Goal: Task Accomplishment & Management: Manage account settings

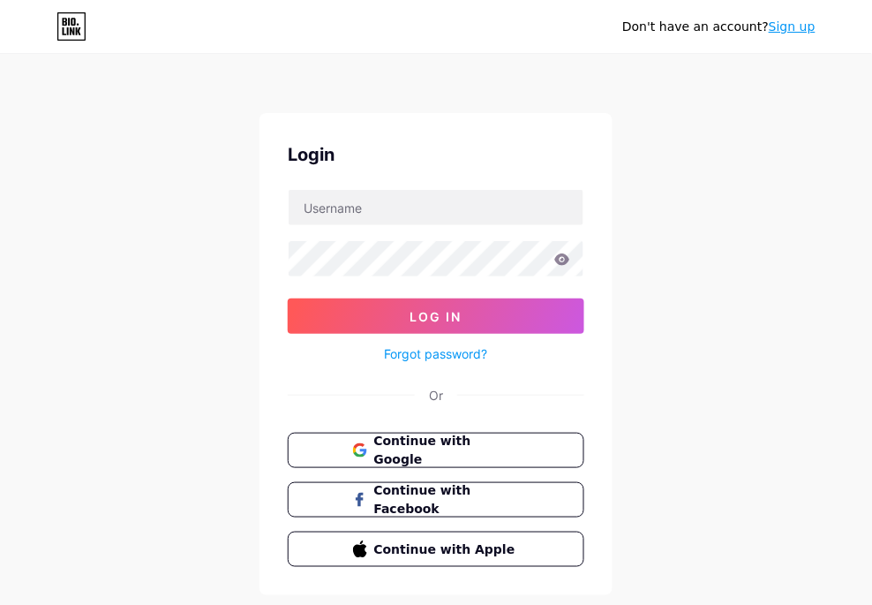
drag, startPoint x: 430, startPoint y: 73, endPoint x: 428, endPoint y: 91, distance: 17.7
click at [428, 73] on div "Don't have an account? Sign up Login Log In Forgot password? Or Continue with G…" at bounding box center [436, 326] width 872 height 652
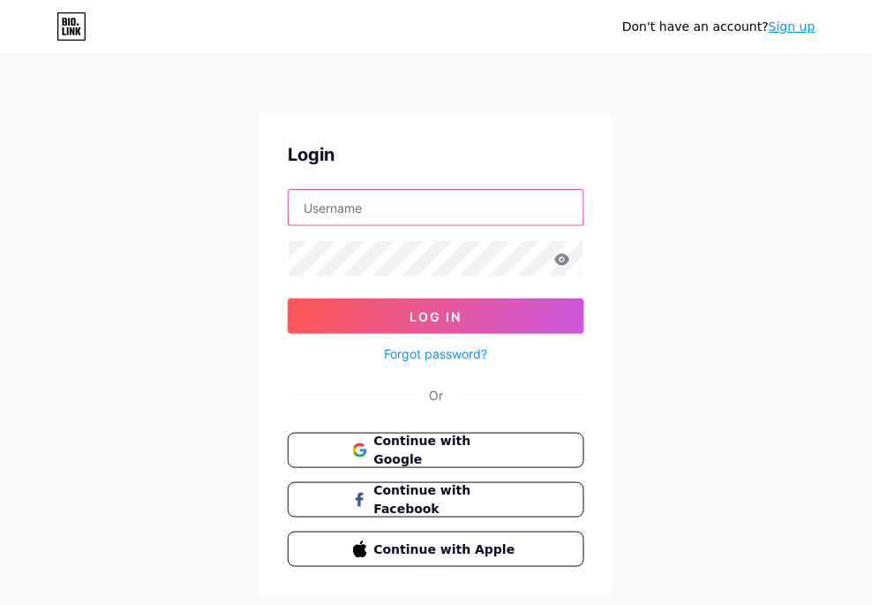
click at [411, 200] on input "text" at bounding box center [436, 207] width 295 height 35
paste input "[EMAIL_ADDRESS][DOMAIN_NAME]"
type input "jsimp74699@alzhelpnow.com"
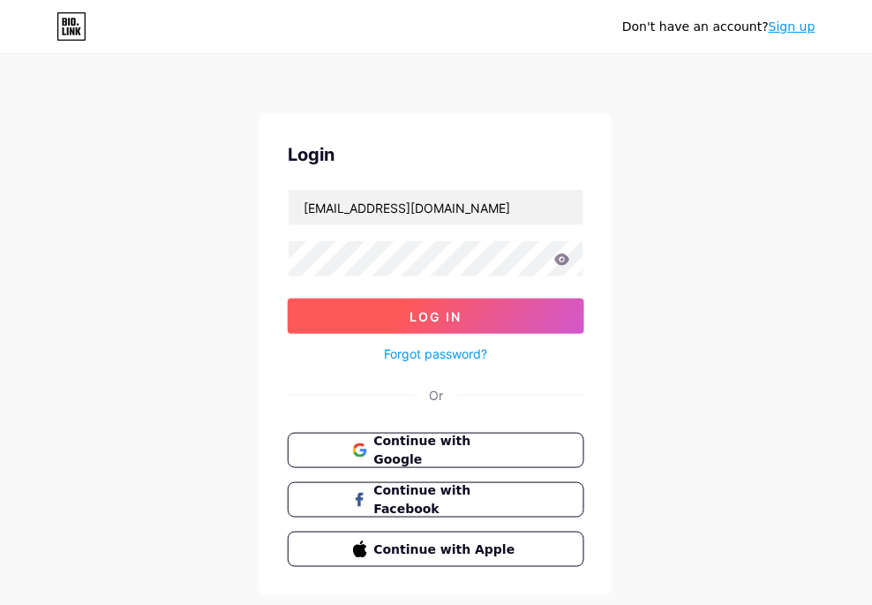
click at [346, 309] on button "Log In" at bounding box center [436, 315] width 297 height 35
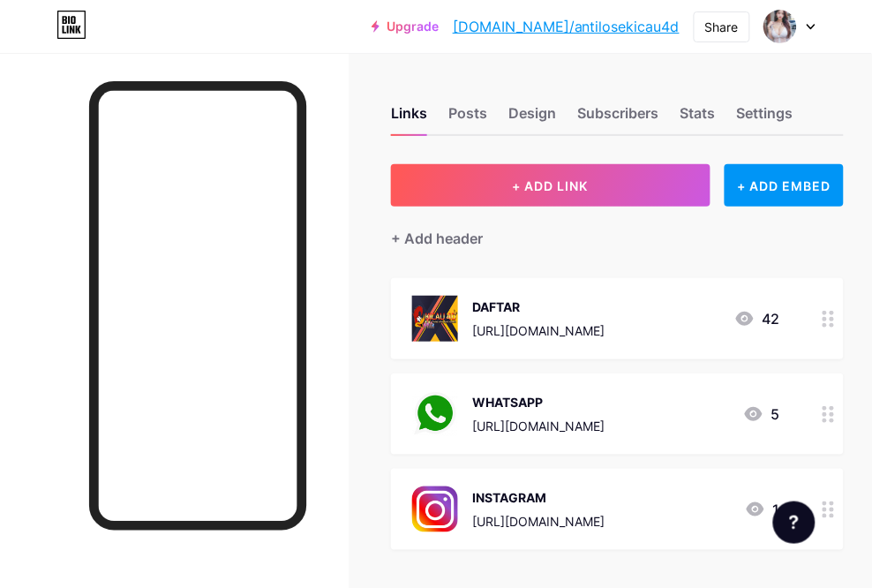
click at [584, 331] on div "https://bit.ly/3Bk6Ubq" at bounding box center [538, 330] width 132 height 19
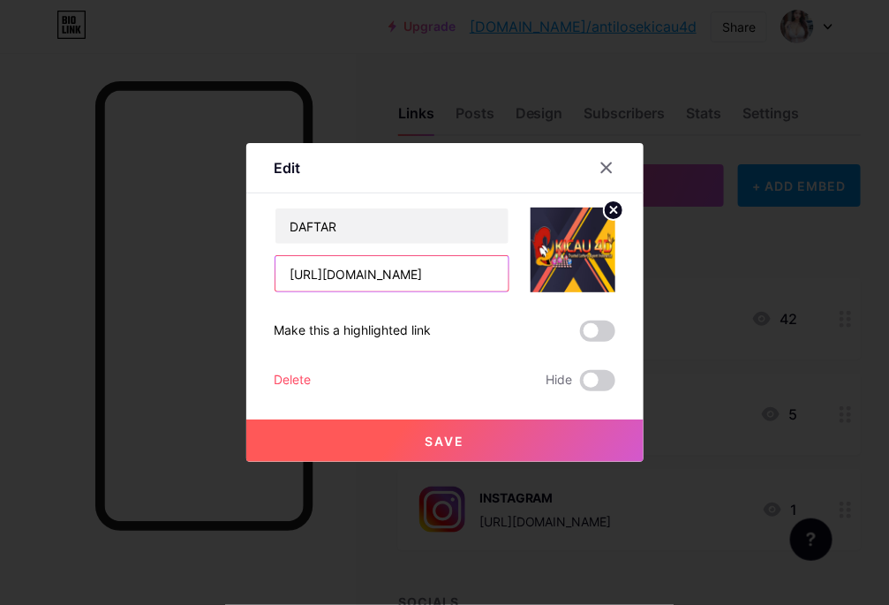
click at [399, 272] on input "https://bit.ly/3Bk6Ubq" at bounding box center [391, 273] width 233 height 35
click at [364, 272] on input "https://bit.ly/3Bk6Ubq" at bounding box center [391, 273] width 233 height 35
drag, startPoint x: 333, startPoint y: 268, endPoint x: 515, endPoint y: 268, distance: 181.9
click at [515, 268] on div "DAFTAR https://bit.ly/3Bk6Ubq" at bounding box center [445, 249] width 341 height 85
type input "[URL][DOMAIN_NAME]"
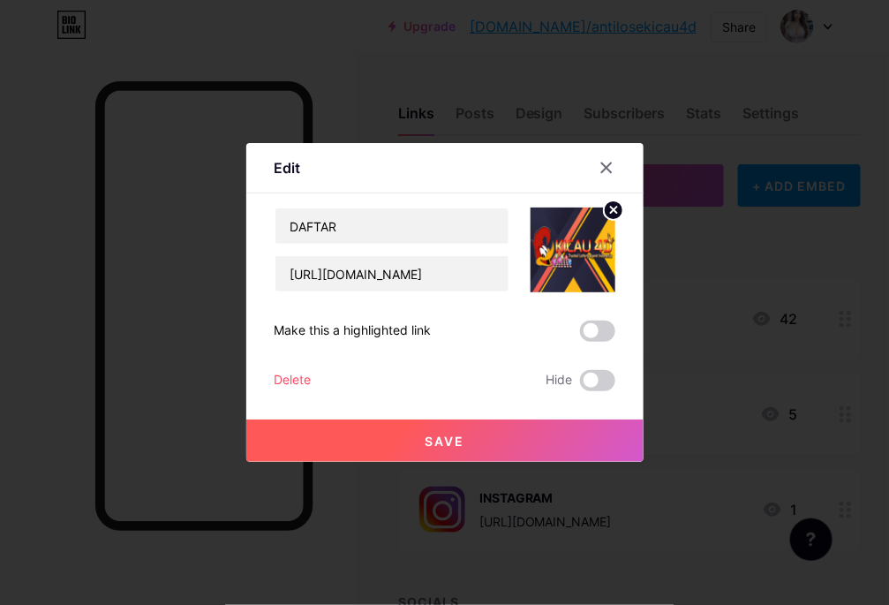
click at [448, 426] on button "Save" at bounding box center [444, 440] width 397 height 42
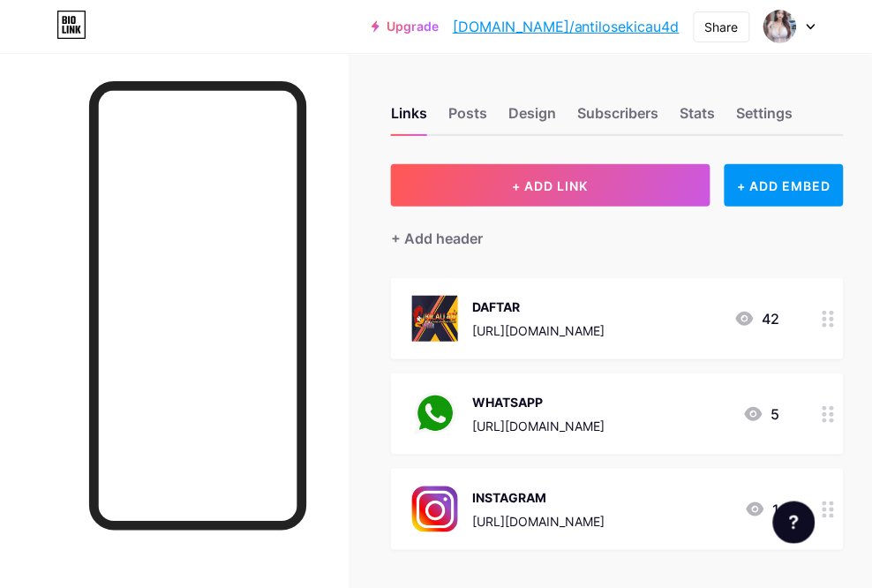
scroll to position [110, 0]
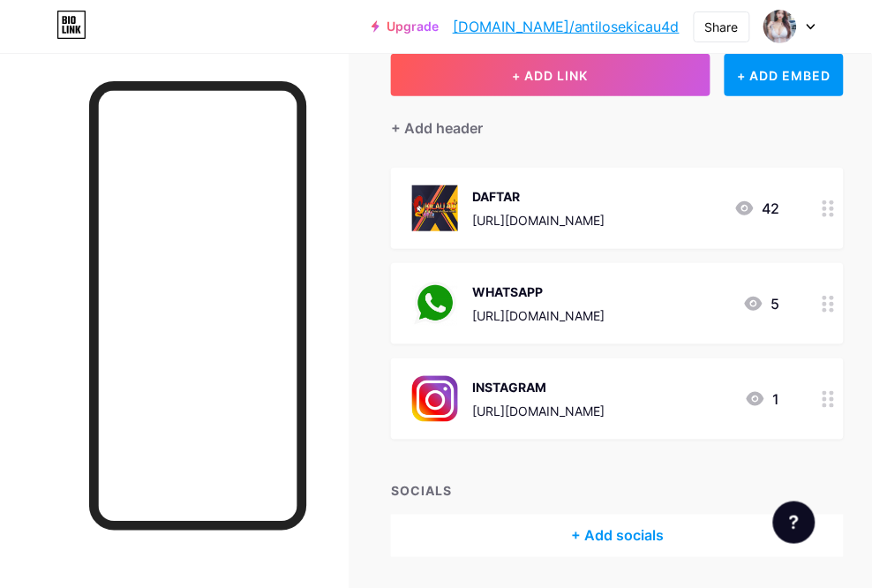
click at [554, 310] on div "https://bit.ly/42Q31Xo" at bounding box center [538, 315] width 132 height 19
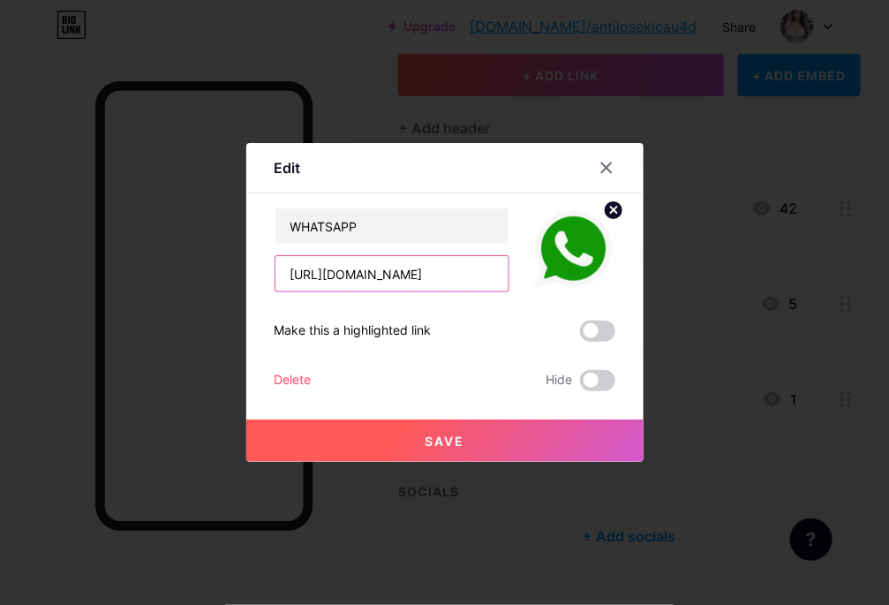
drag, startPoint x: 443, startPoint y: 271, endPoint x: 334, endPoint y: 278, distance: 109.7
click at [334, 278] on input "https://bit.ly/42Q31Xo" at bounding box center [391, 273] width 233 height 35
type input "[URL][DOMAIN_NAME]"
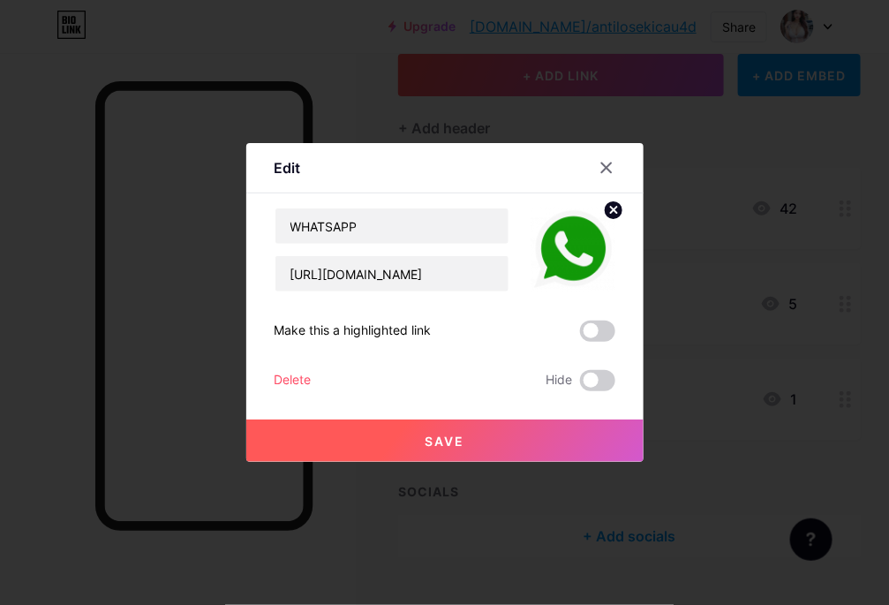
click at [459, 442] on span "Save" at bounding box center [445, 440] width 40 height 15
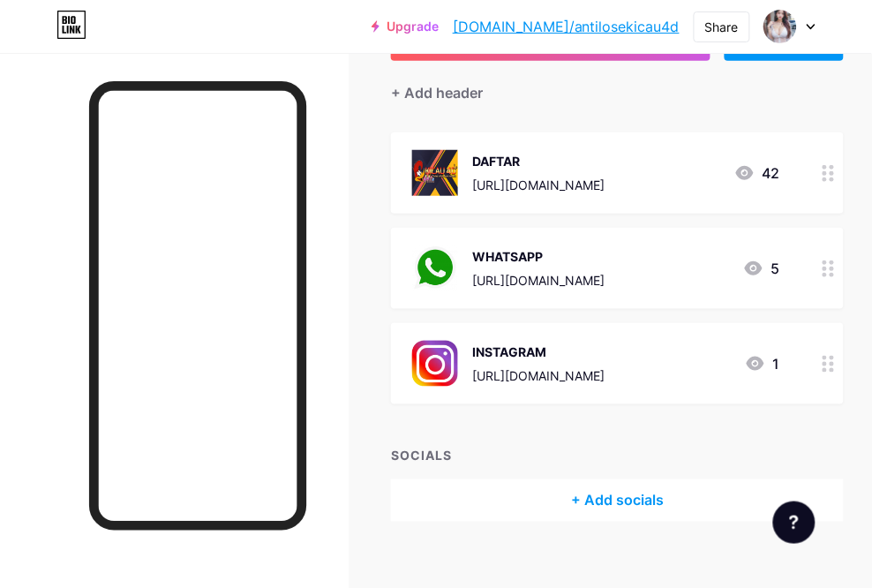
scroll to position [165, 0]
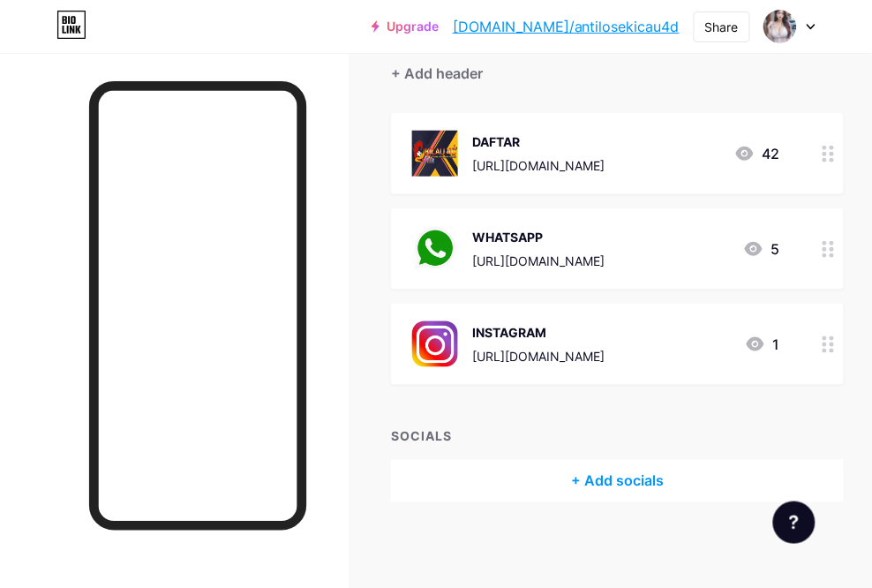
click at [519, 325] on div "INSTAGRAM" at bounding box center [538, 332] width 132 height 19
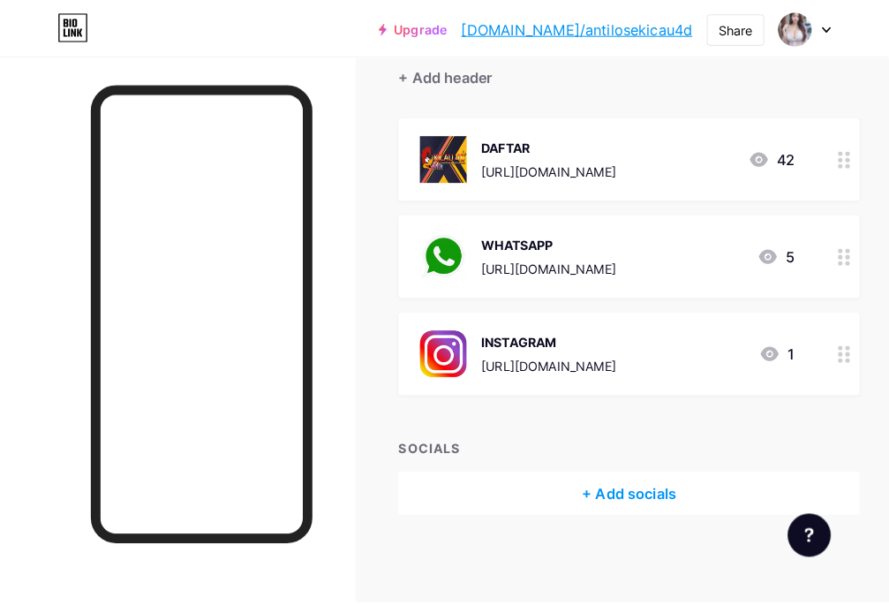
scroll to position [148, 0]
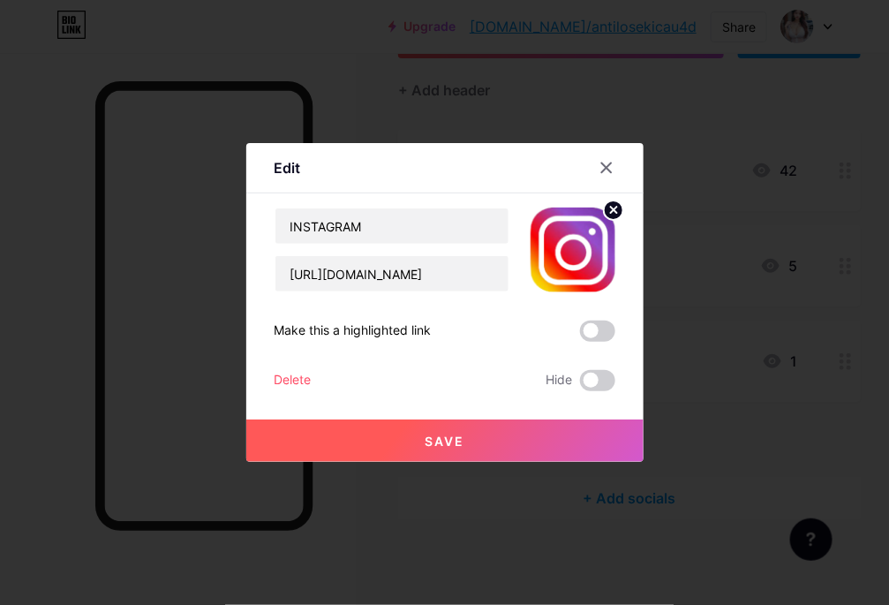
click at [612, 209] on icon at bounding box center [613, 210] width 6 height 6
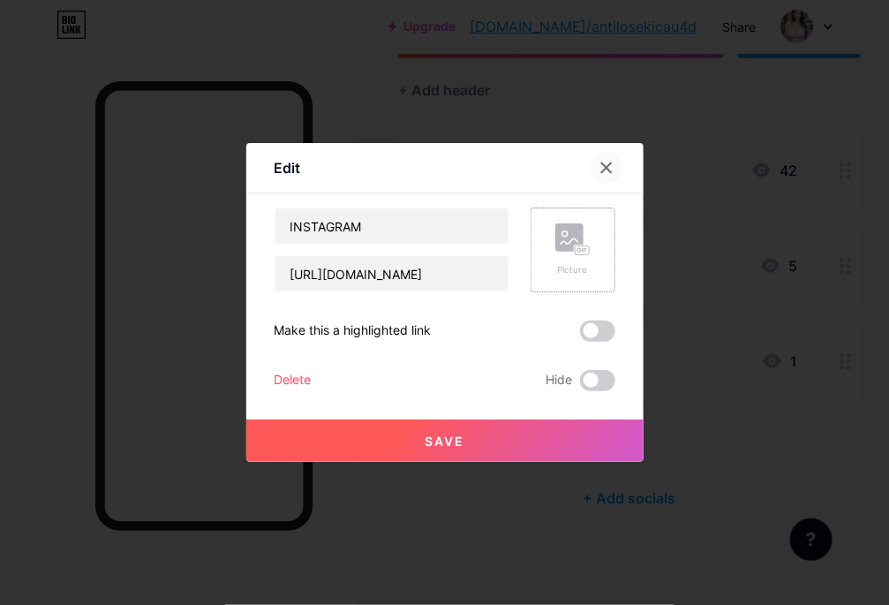
click at [596, 169] on div at bounding box center [607, 168] width 32 height 32
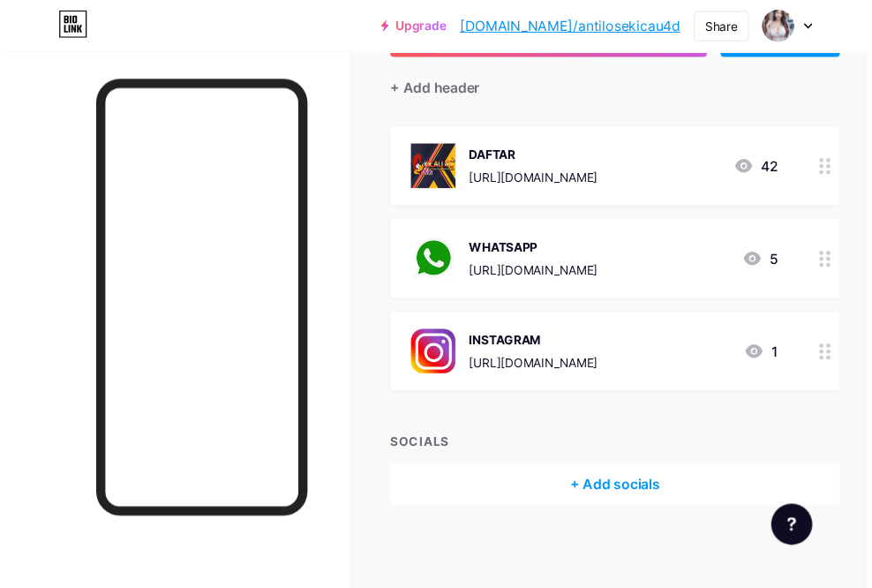
scroll to position [165, 0]
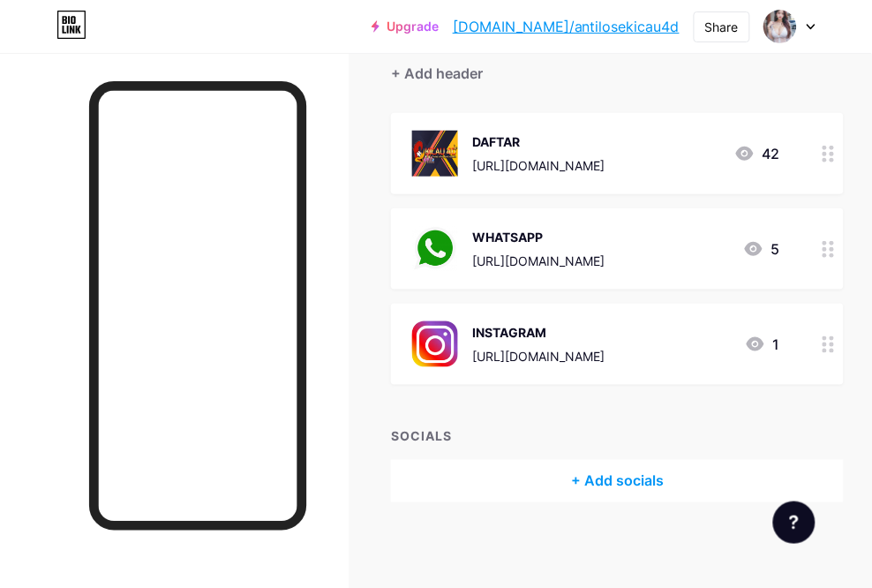
click at [518, 358] on div "https://www.instagram.com/fitrimar_27/" at bounding box center [538, 356] width 132 height 19
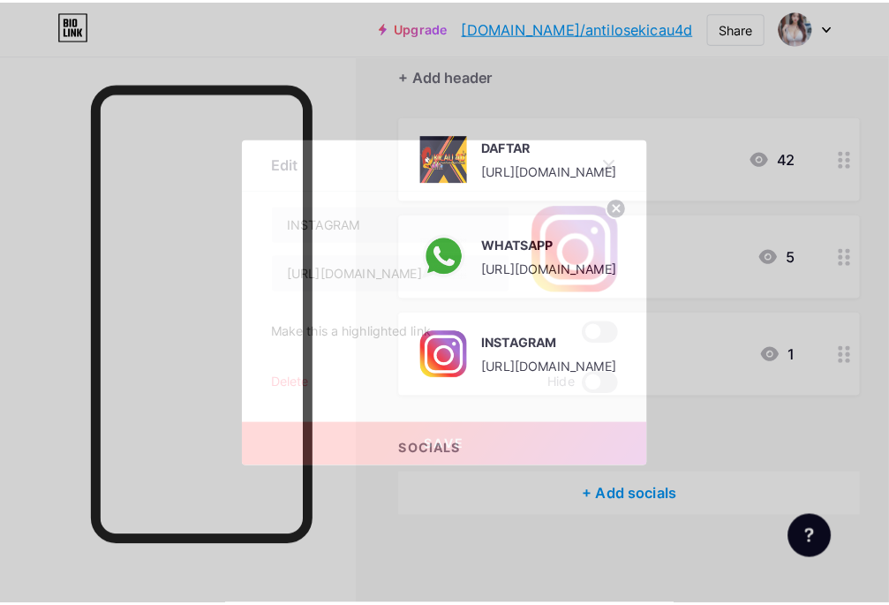
scroll to position [148, 0]
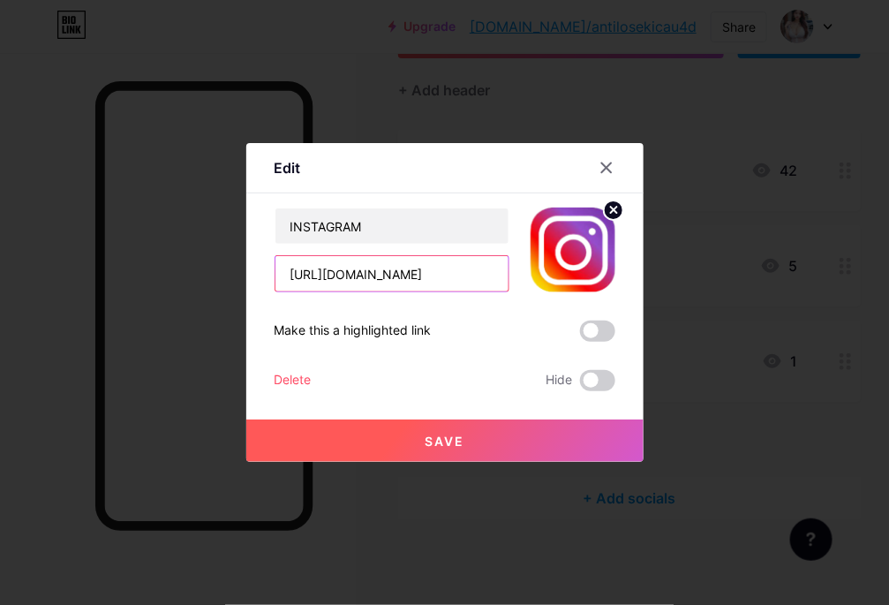
click at [438, 283] on input "https://www.instagram.com/fitrimar_27/" at bounding box center [391, 273] width 233 height 35
paste input "agentkicau4d"
paste input "text"
type input "[URL][DOMAIN_NAME]"
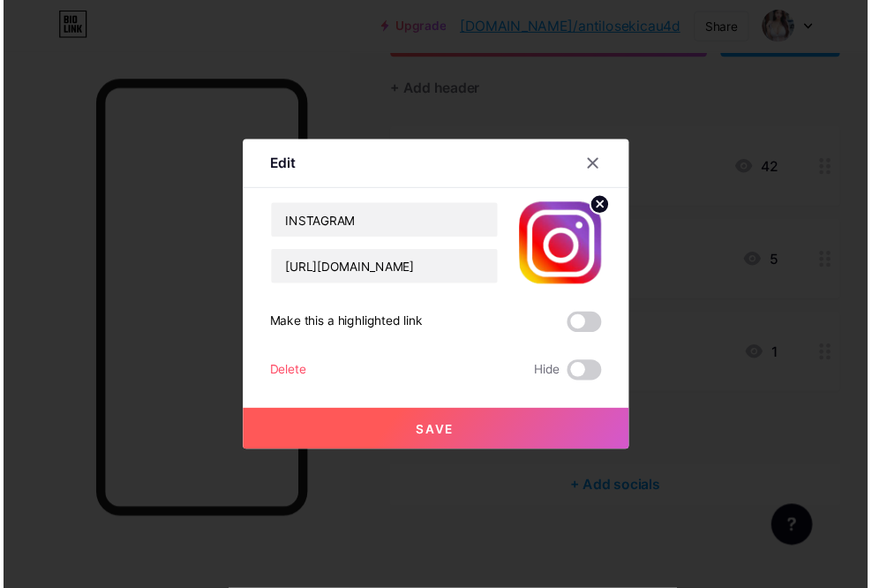
scroll to position [0, 0]
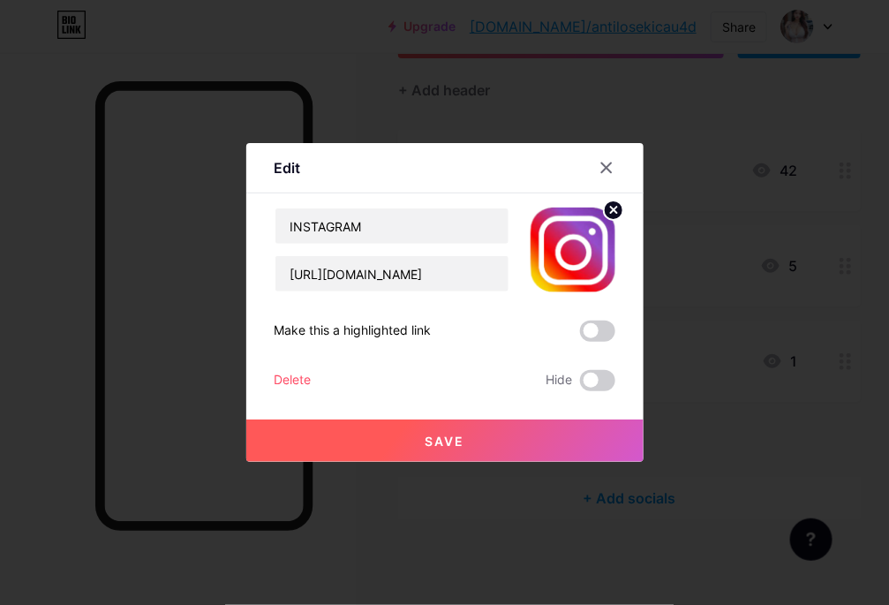
click at [406, 449] on button "Save" at bounding box center [444, 440] width 397 height 42
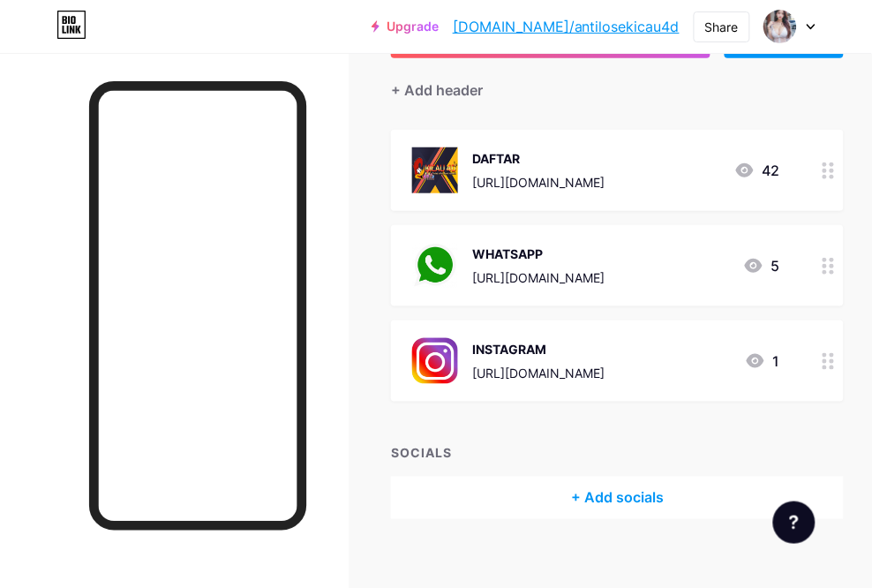
click at [844, 418] on div "+ ADD LINK + ADD EMBED + Add header DAFTAR https://otwbro.com/kicau4d 42 WHATSA…" at bounding box center [617, 267] width 453 height 503
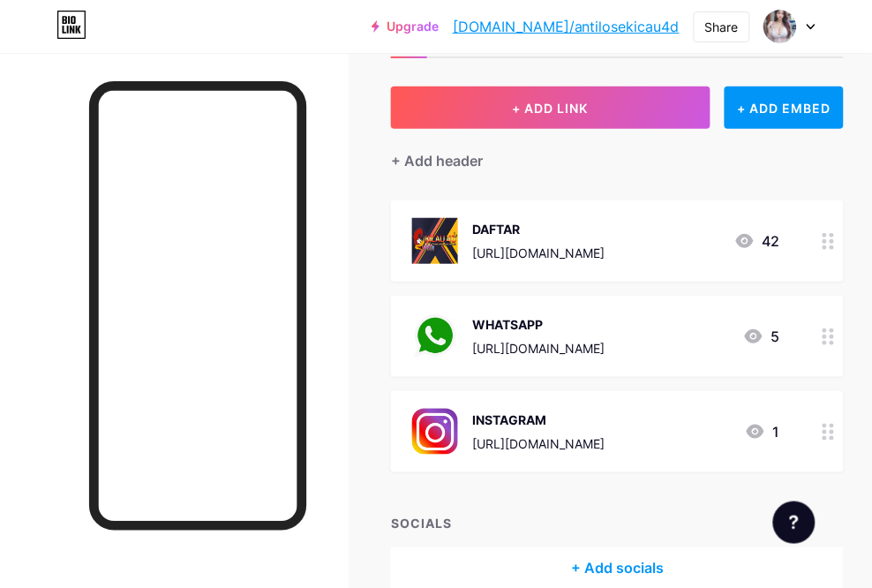
scroll to position [38, 0]
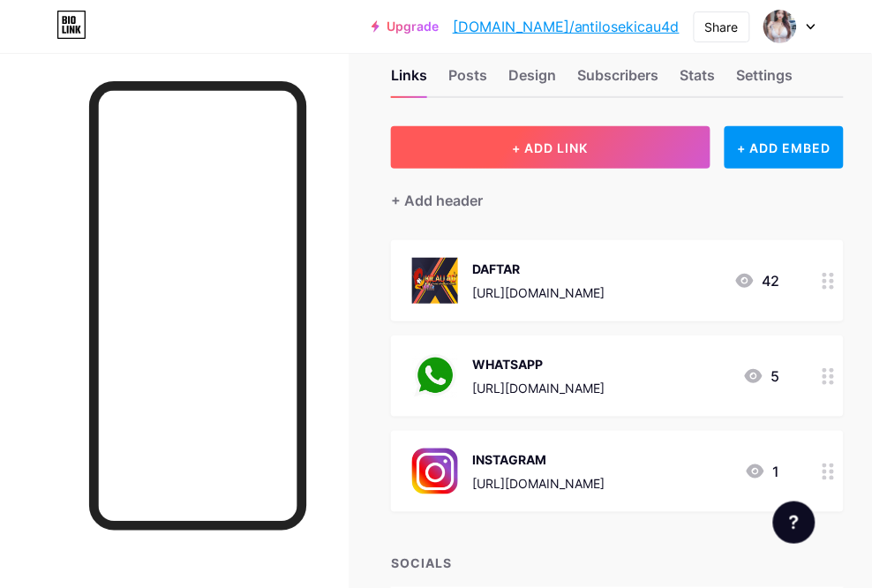
click at [645, 159] on button "+ ADD LINK" at bounding box center [550, 147] width 319 height 42
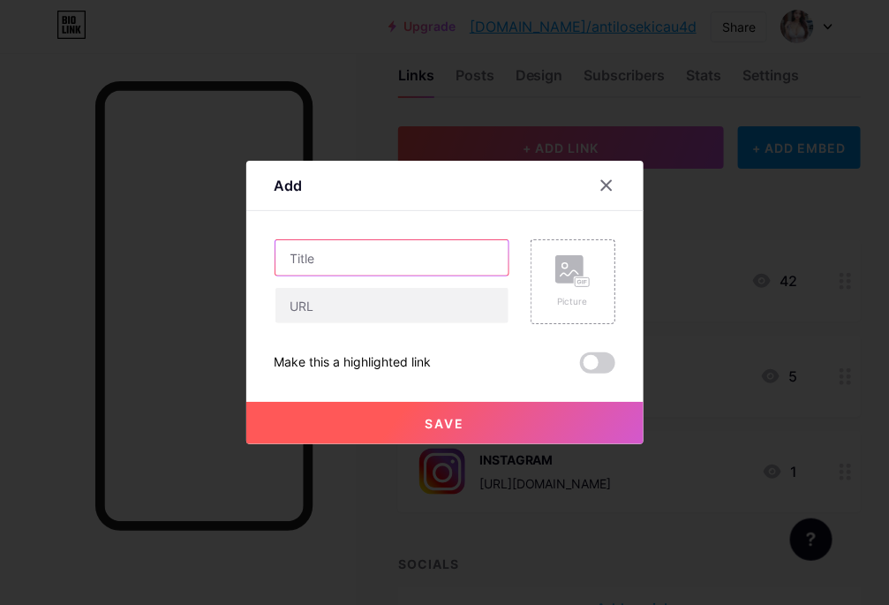
click at [378, 266] on input "text" at bounding box center [391, 257] width 233 height 35
type input "KICAU4D"
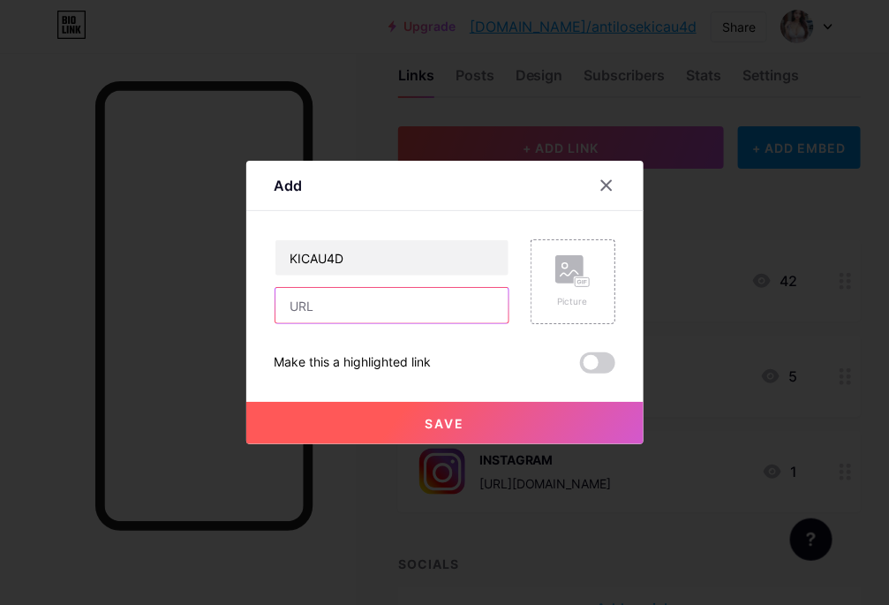
click at [421, 306] on input "text" at bounding box center [391, 305] width 233 height 35
click at [336, 297] on input "text" at bounding box center [391, 305] width 233 height 35
paste input "[URL][DOMAIN_NAME]"
type input "[URL][DOMAIN_NAME]"
click at [565, 278] on rect at bounding box center [569, 269] width 28 height 28
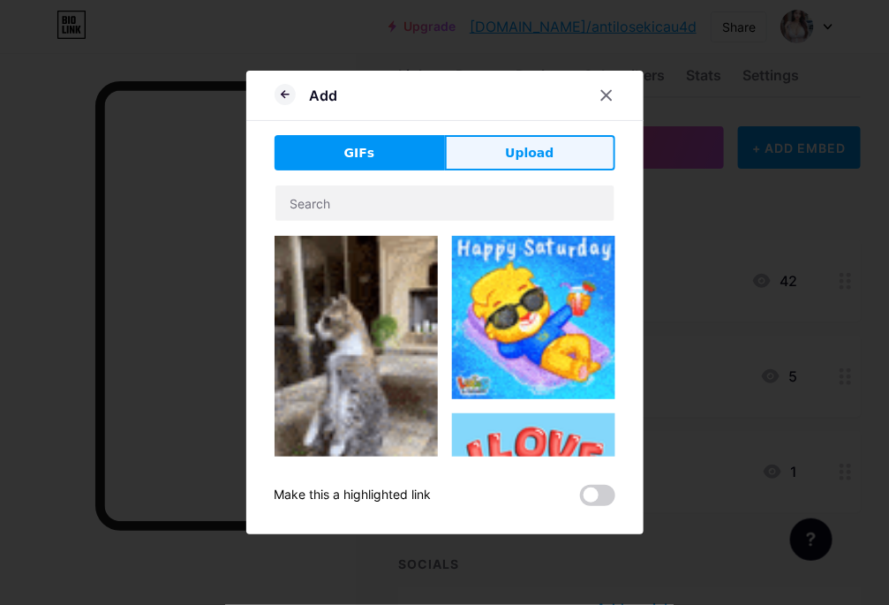
click at [514, 146] on span "Upload" at bounding box center [529, 153] width 49 height 19
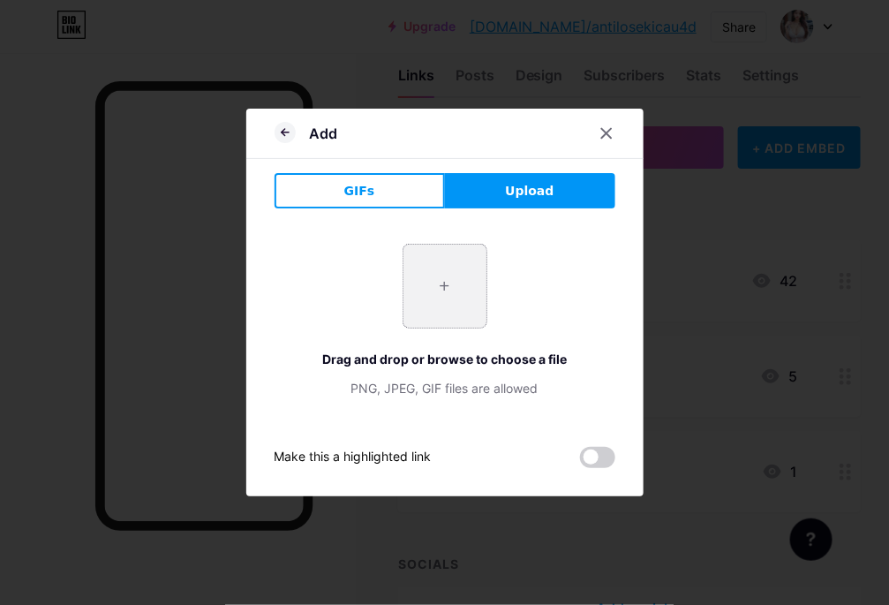
click at [428, 271] on input "file" at bounding box center [444, 286] width 83 height 83
type input "C:\fakepath\5 KICAU4D.png"
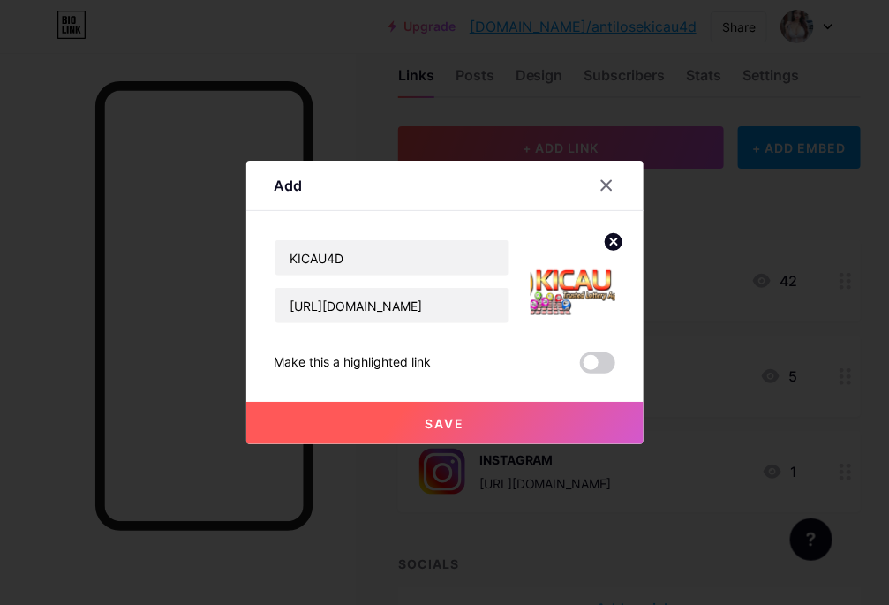
click at [614, 234] on circle at bounding box center [613, 241] width 19 height 19
click at [574, 265] on rect at bounding box center [569, 269] width 28 height 28
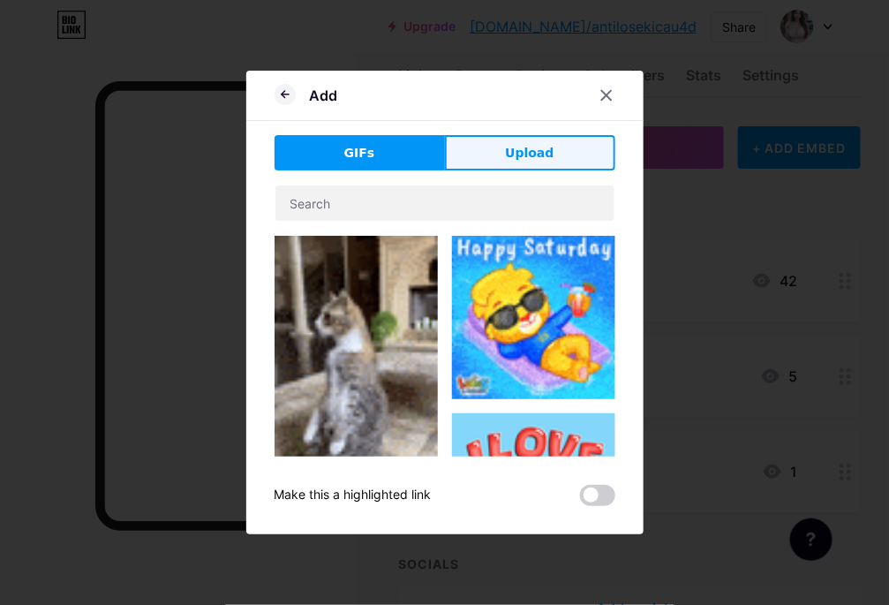
click at [545, 160] on span "Upload" at bounding box center [529, 153] width 49 height 19
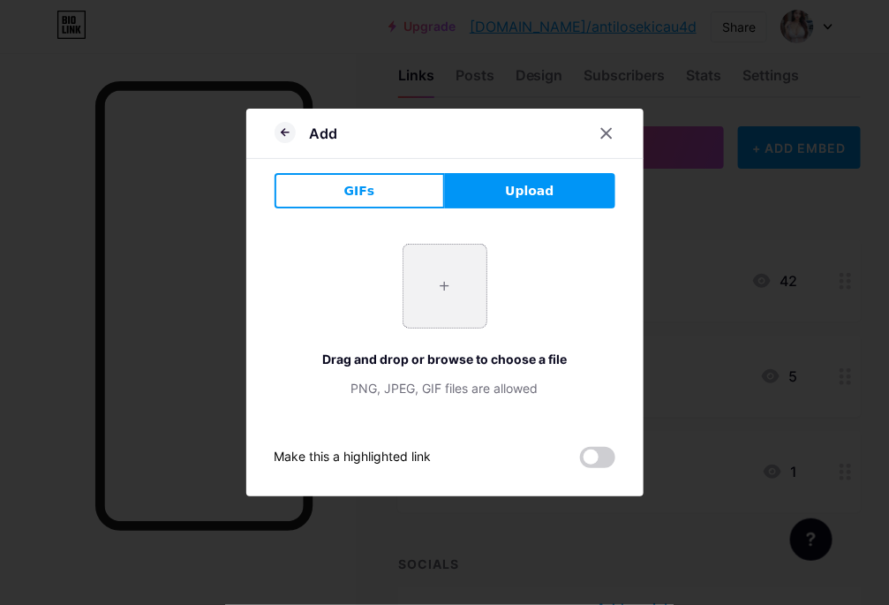
click at [462, 288] on input "file" at bounding box center [444, 286] width 83 height 83
type input "C:\fakepath\PROFIL K4D.png"
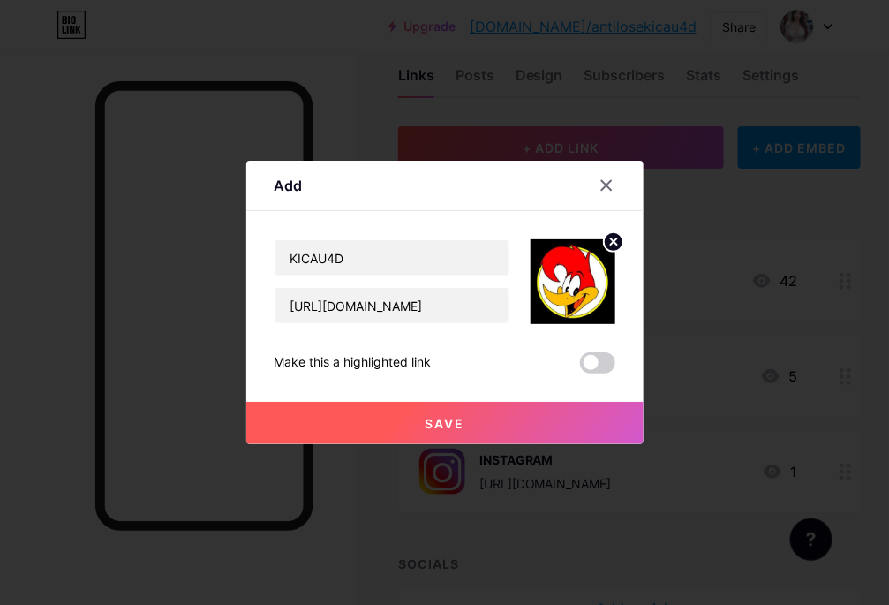
click at [399, 418] on button "Save" at bounding box center [444, 423] width 397 height 42
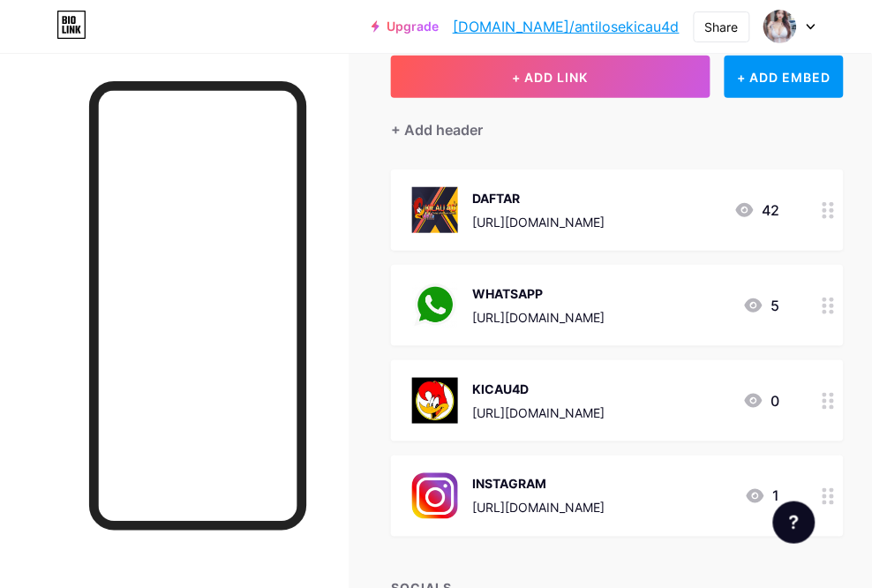
scroll to position [148, 0]
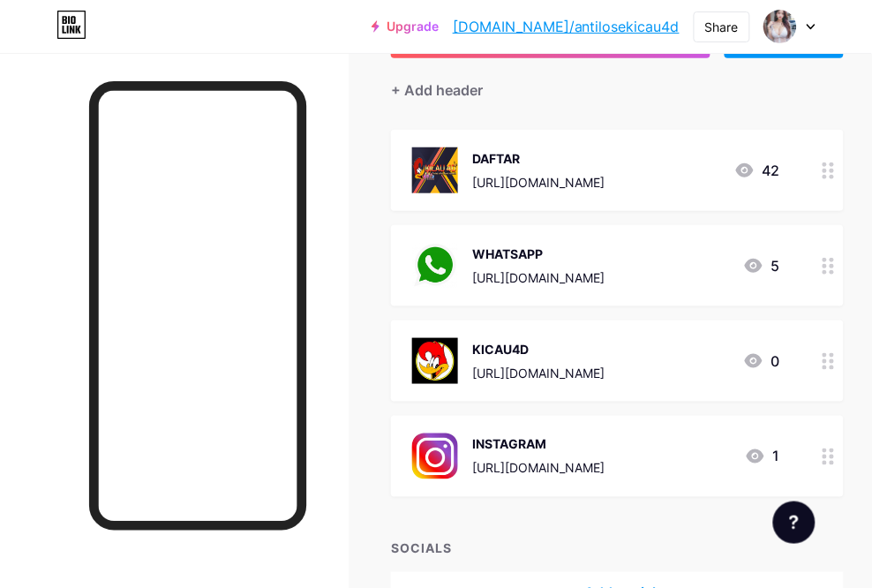
drag, startPoint x: 634, startPoint y: 341, endPoint x: 858, endPoint y: 395, distance: 230.6
click at [844, 403] on span "DAFTAR https://otwbro.com/kicau4d 42 WHATSAPP https://otwbro.com/wakicau4d 5 KI…" at bounding box center [617, 313] width 453 height 367
click at [863, 391] on div "Links Posts Design Subscribers Stats Settings + ADD LINK + ADD EMBED + Add head…" at bounding box center [436, 304] width 872 height 798
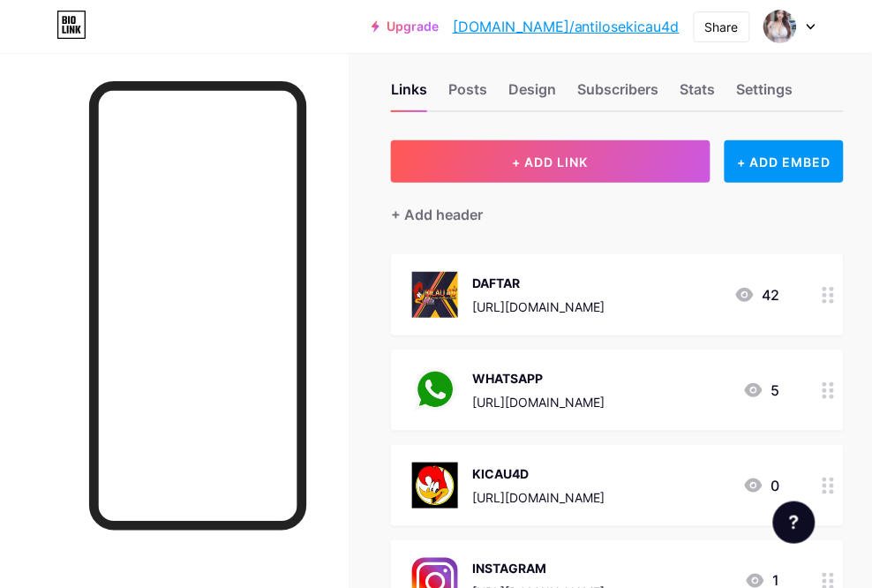
scroll to position [0, 3]
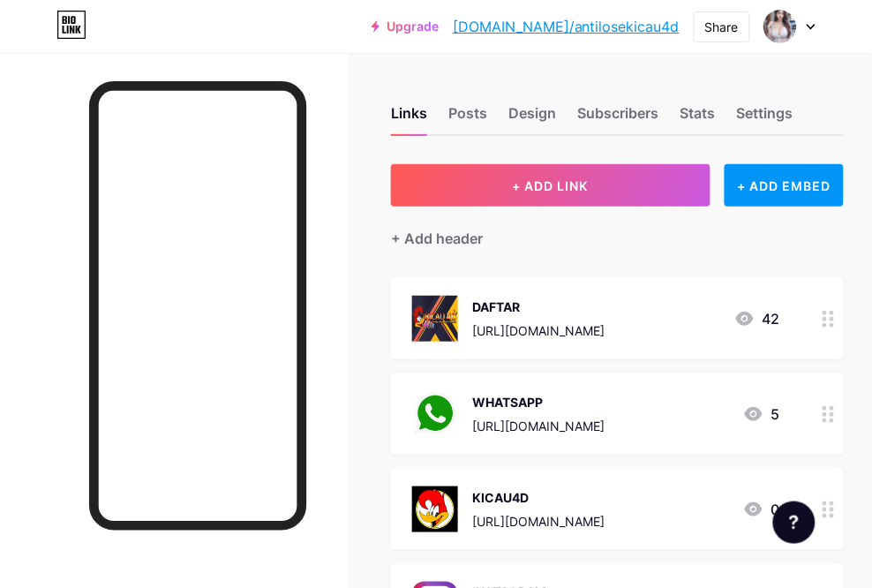
click at [808, 28] on icon at bounding box center [811, 27] width 9 height 6
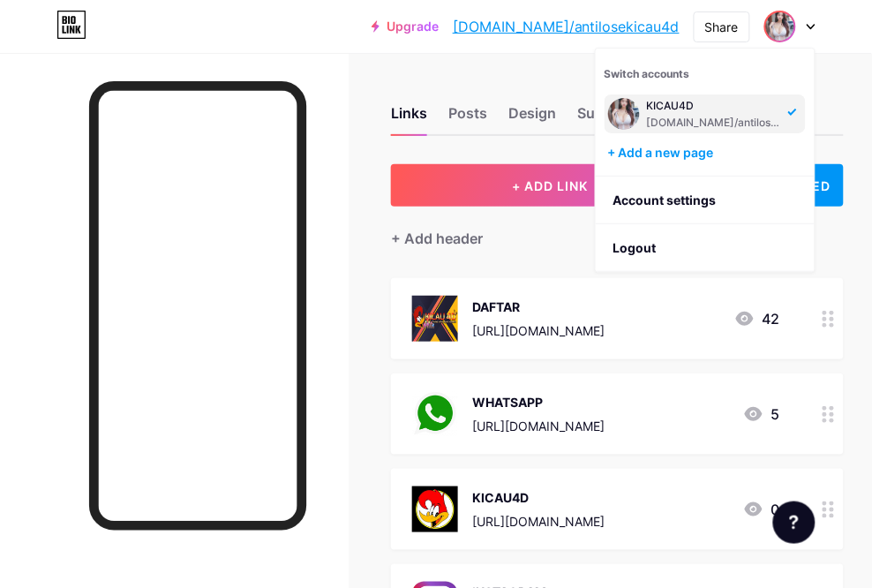
click at [720, 116] on div "[DOMAIN_NAME]/antilosekicau4d" at bounding box center [715, 123] width 136 height 14
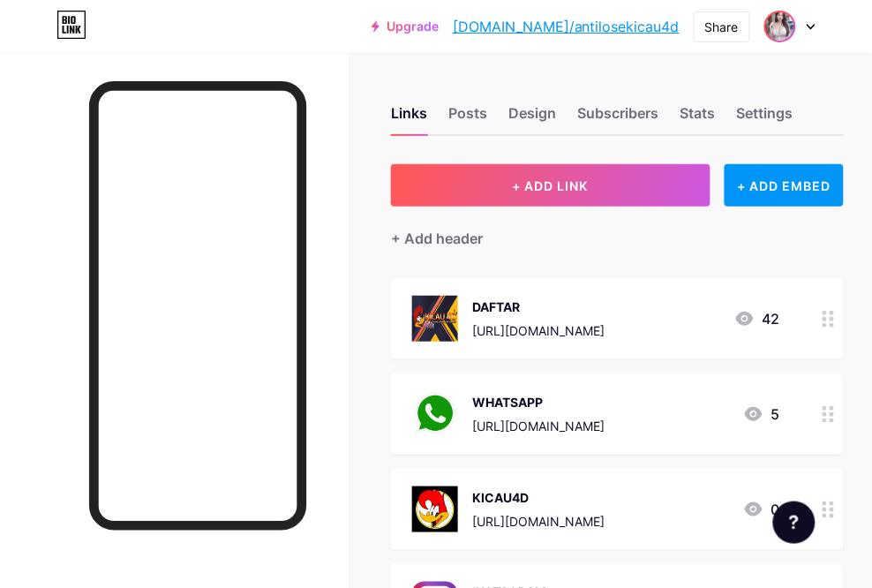
click at [792, 24] on img at bounding box center [780, 26] width 28 height 28
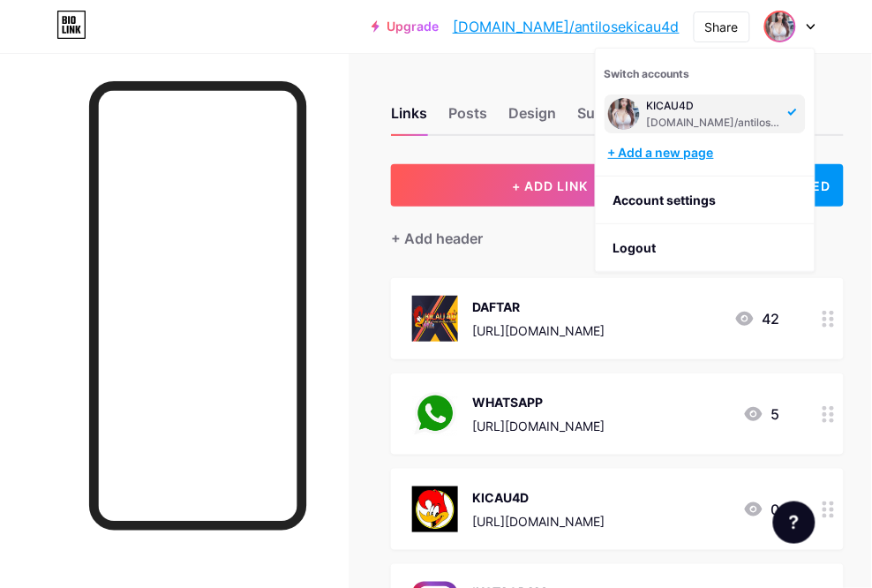
click at [690, 146] on div "+ Add a new page" at bounding box center [707, 153] width 198 height 18
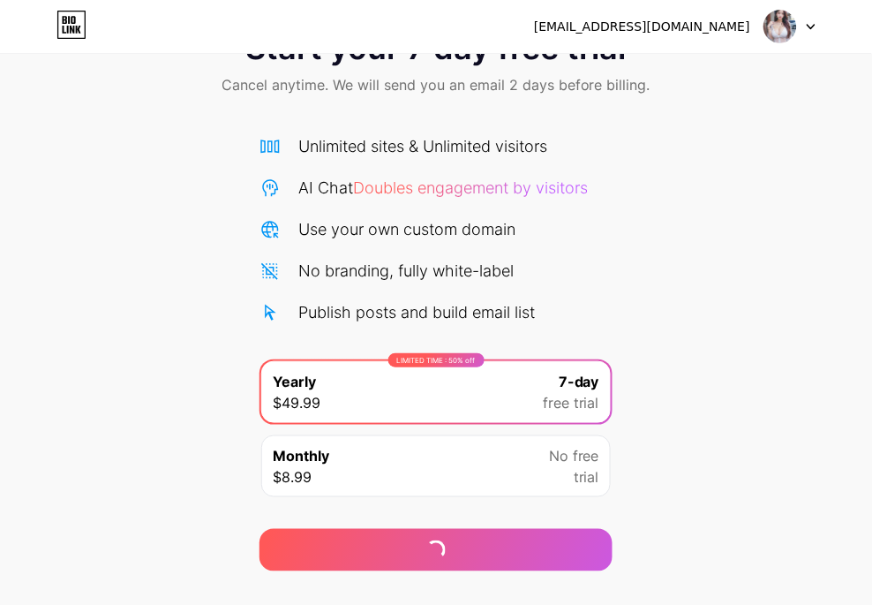
scroll to position [107, 0]
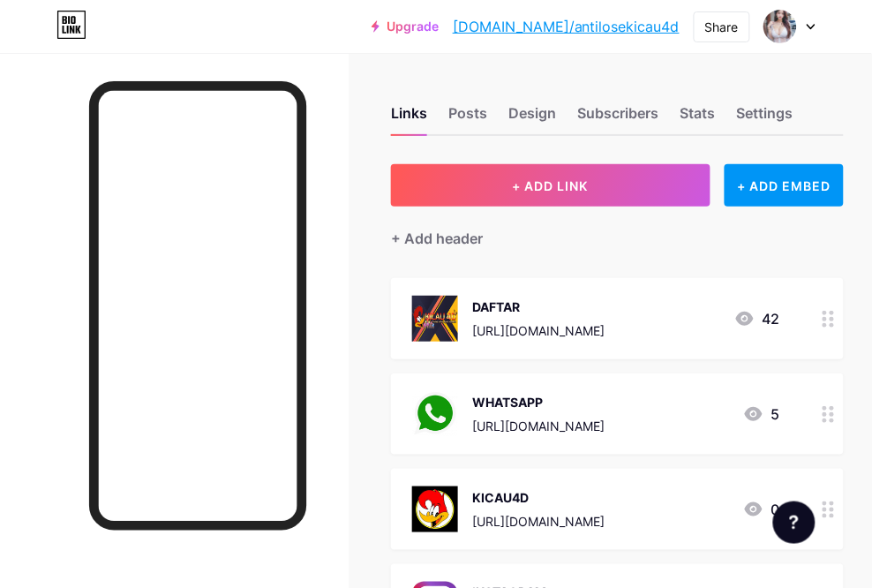
click at [554, 64] on div "Links Posts Design Subscribers Stats Settings + ADD LINK + ADD EMBED + Add head…" at bounding box center [436, 452] width 872 height 798
click at [629, 67] on div "Links Posts Design Subscribers Stats Settings + ADD LINK + ADD EMBED + Add head…" at bounding box center [436, 452] width 872 height 798
